Goal: Find specific page/section: Find specific page/section

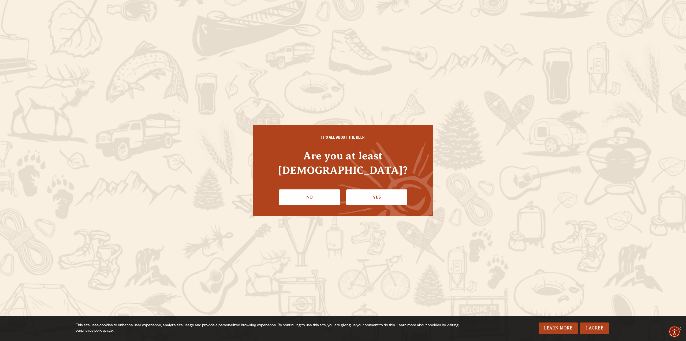
click at [375, 194] on link "Yes" at bounding box center [376, 197] width 61 height 16
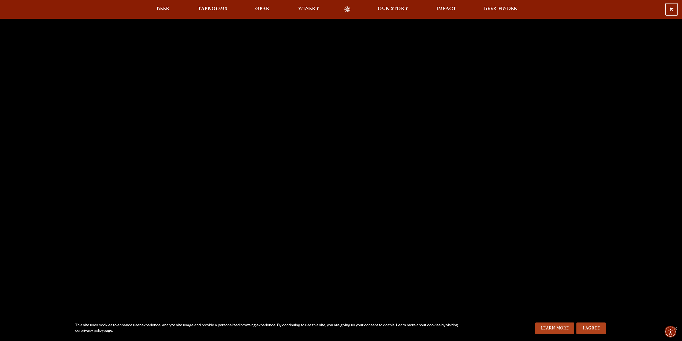
scroll to position [54, 0]
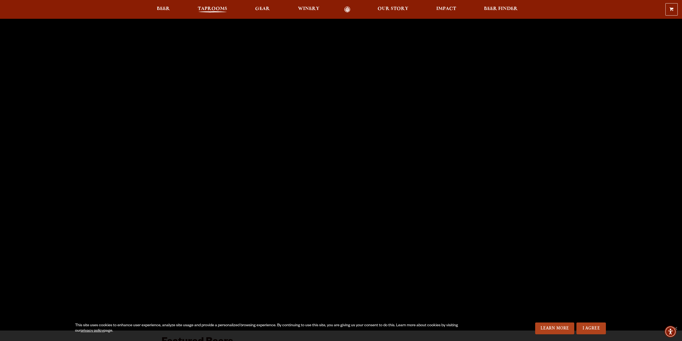
click at [198, 9] on span "Taprooms" at bounding box center [212, 9] width 29 height 4
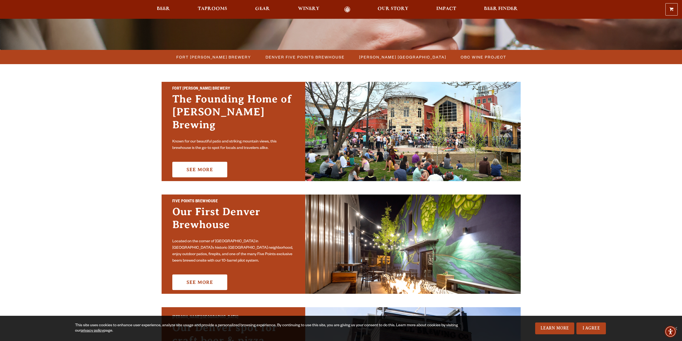
scroll to position [134, 0]
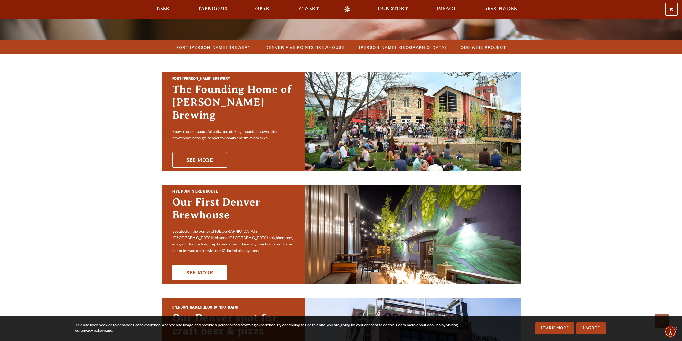
click at [172, 152] on link "See More" at bounding box center [199, 160] width 55 height 16
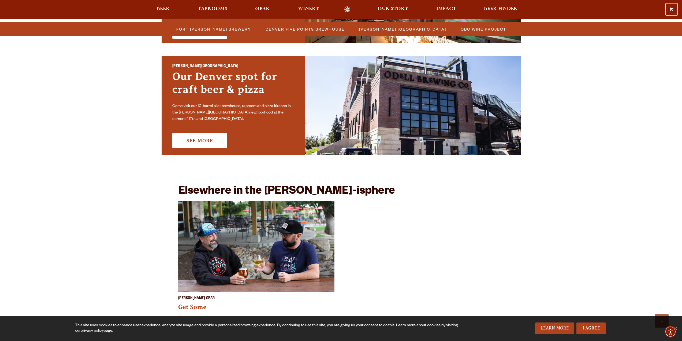
scroll to position [214, 0]
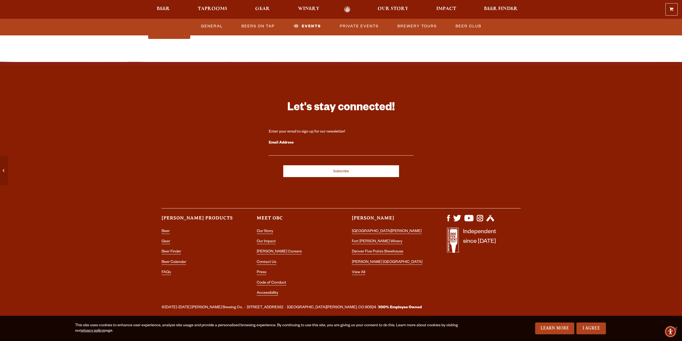
scroll to position [1528, 0]
click at [148, 39] on link "More Events" at bounding box center [169, 34] width 42 height 10
click at [300, 11] on span "Winery" at bounding box center [308, 9] width 21 height 4
